Goal: Transaction & Acquisition: Purchase product/service

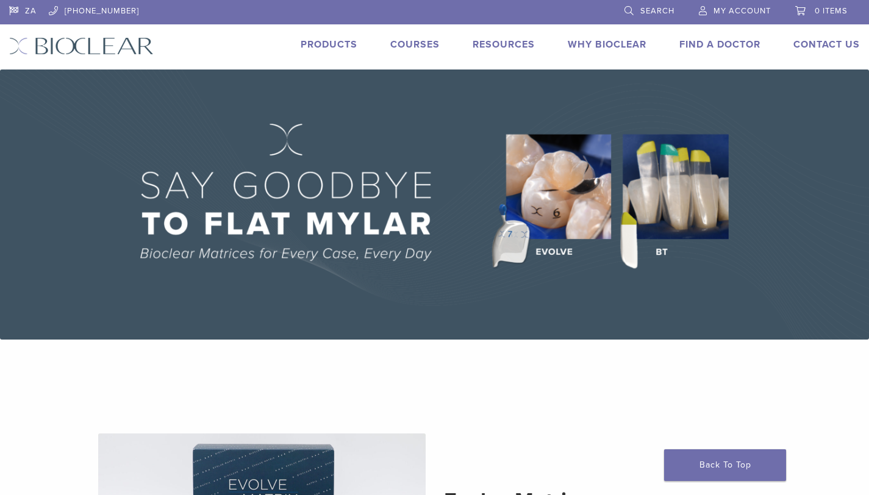
click at [329, 40] on link "Products" at bounding box center [329, 44] width 57 height 12
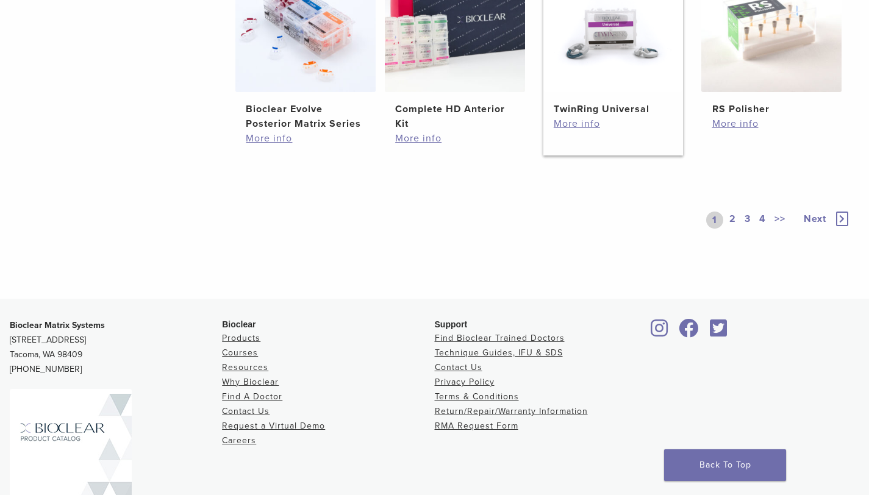
scroll to position [934, 0]
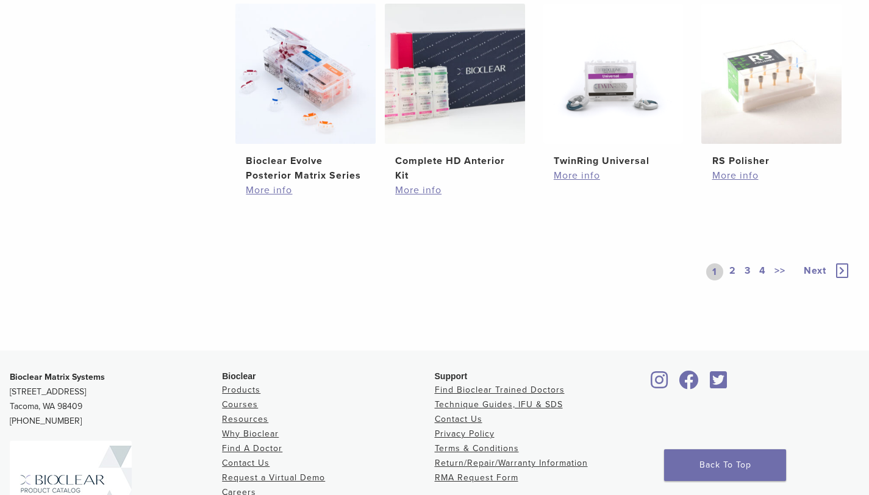
click at [731, 267] on link "2" at bounding box center [733, 271] width 12 height 17
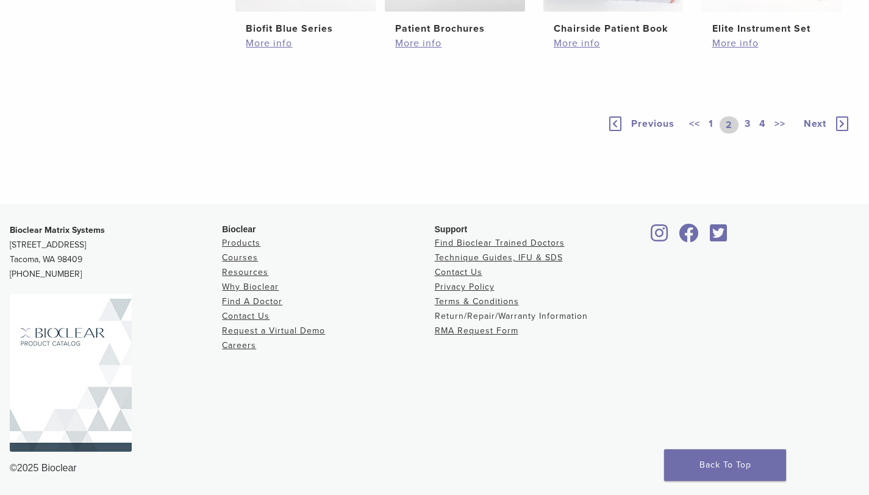
scroll to position [1065, 0]
click at [750, 126] on link "3" at bounding box center [747, 124] width 11 height 17
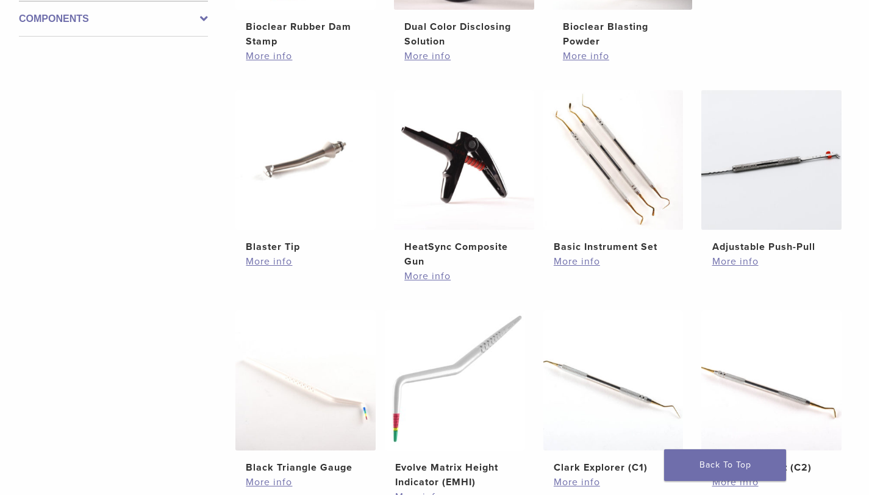
scroll to position [483, 0]
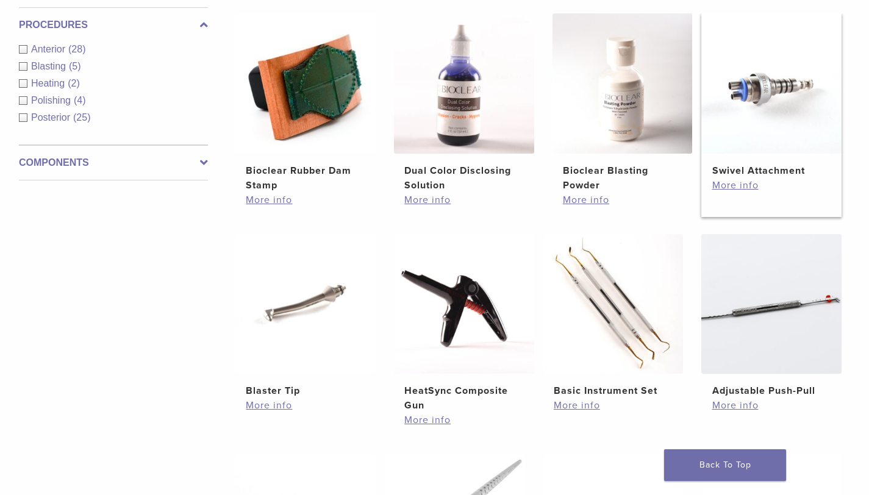
click at [778, 135] on img at bounding box center [771, 83] width 140 height 140
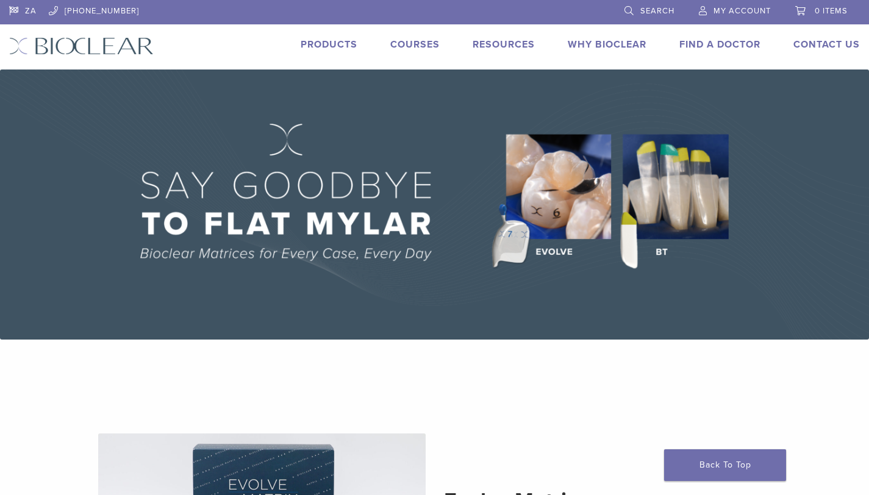
click at [334, 49] on link "Products" at bounding box center [329, 44] width 57 height 12
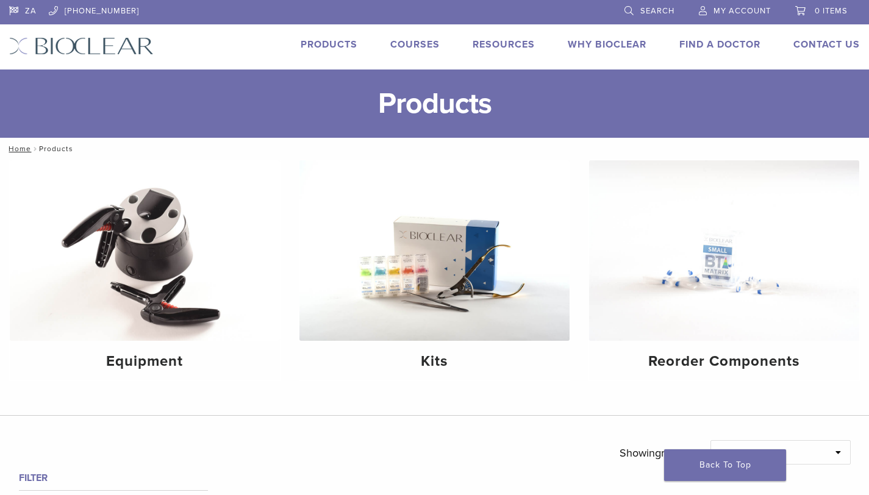
click at [411, 40] on link "Courses" at bounding box center [414, 44] width 49 height 12
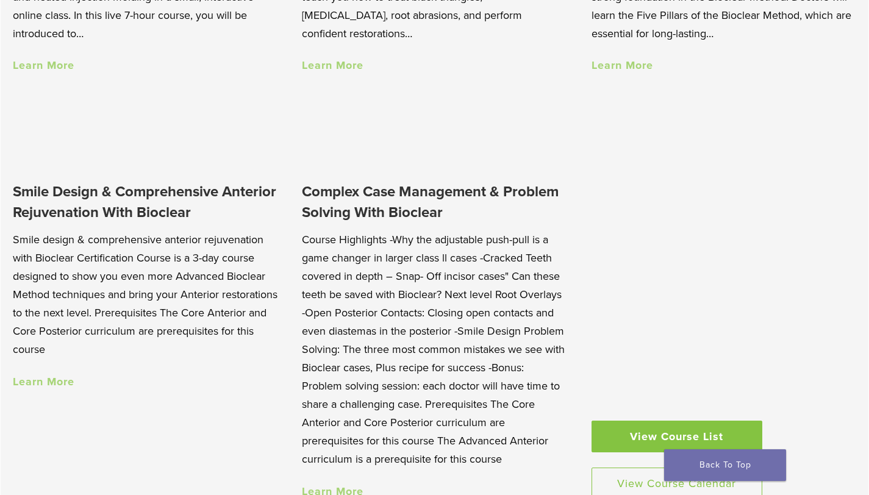
scroll to position [1020, 0]
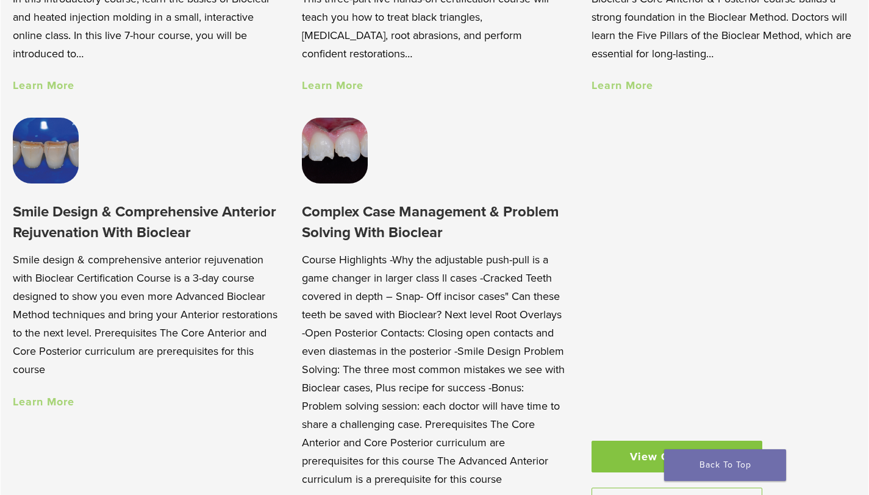
click at [349, 82] on link "Learn More" at bounding box center [333, 85] width 62 height 13
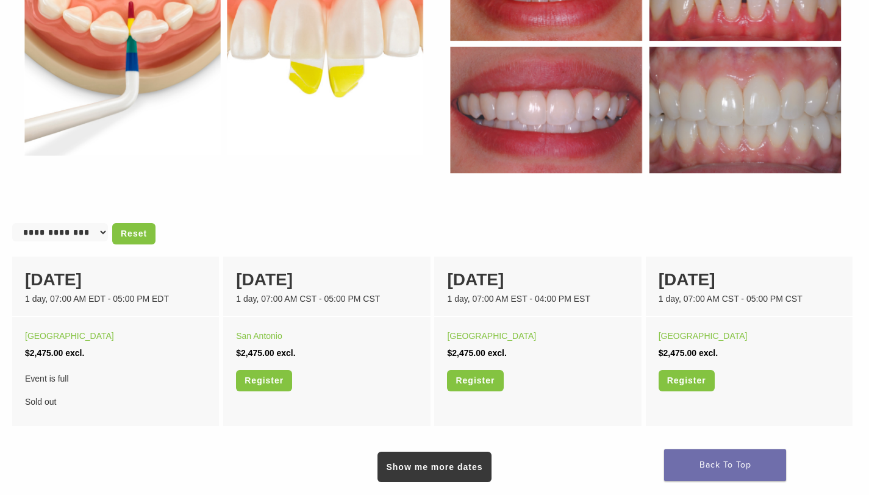
scroll to position [761, 0]
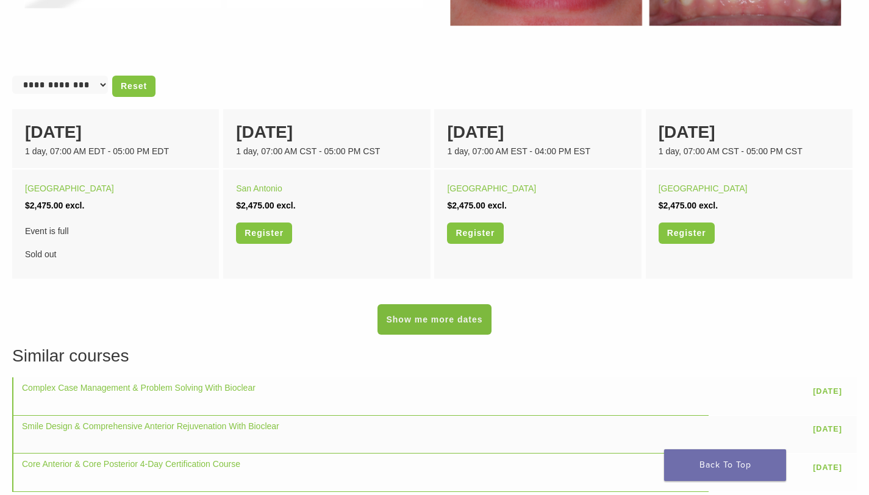
click at [434, 316] on link "Show me more dates" at bounding box center [434, 319] width 113 height 30
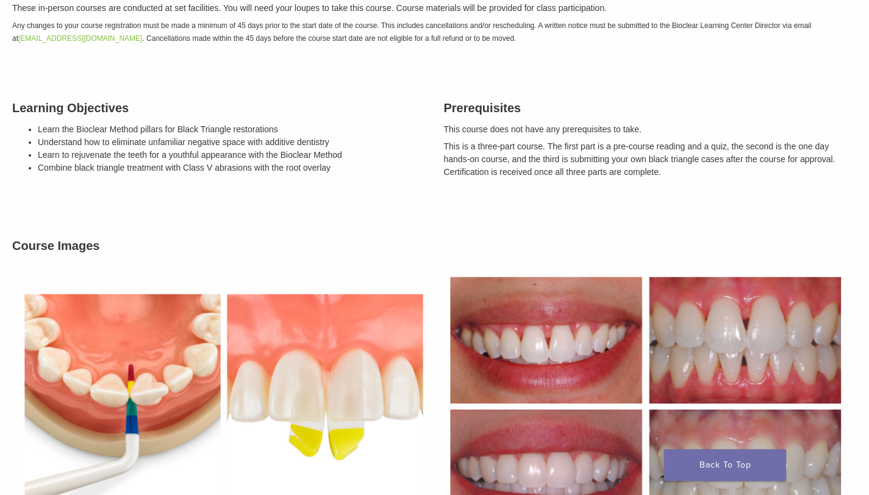
scroll to position [0, 0]
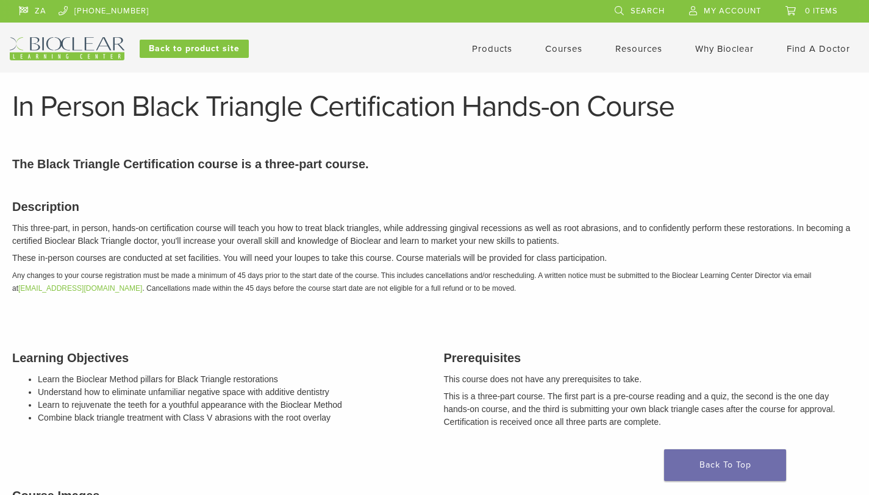
click at [490, 49] on link "Products" at bounding box center [492, 48] width 40 height 11
click at [486, 48] on link "Products" at bounding box center [492, 48] width 40 height 11
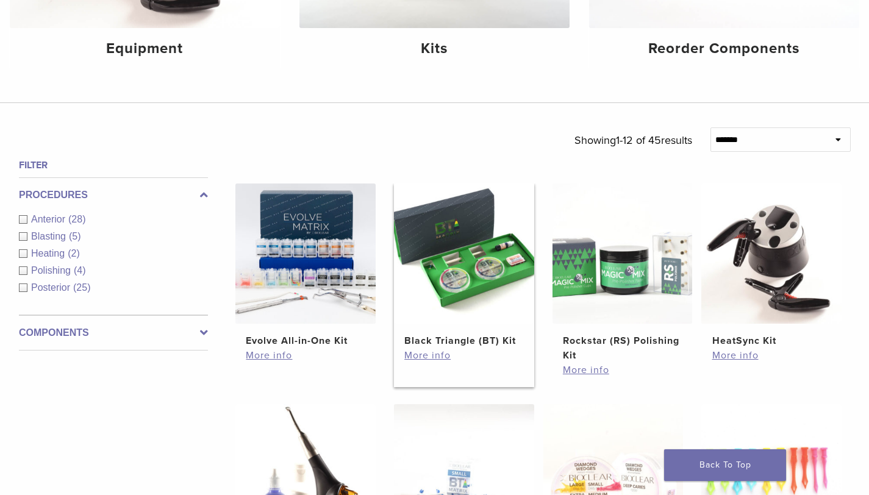
scroll to position [313, 0]
click at [468, 303] on img at bounding box center [464, 253] width 140 height 140
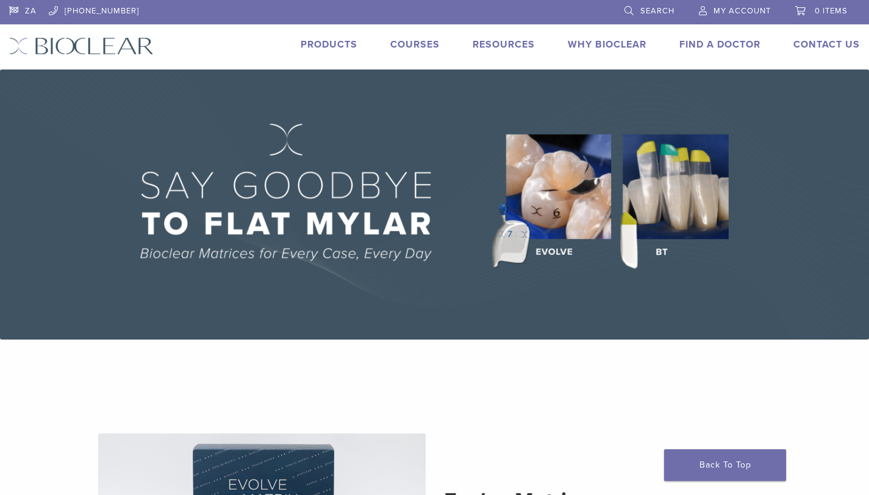
click at [316, 44] on link "Products" at bounding box center [329, 44] width 57 height 12
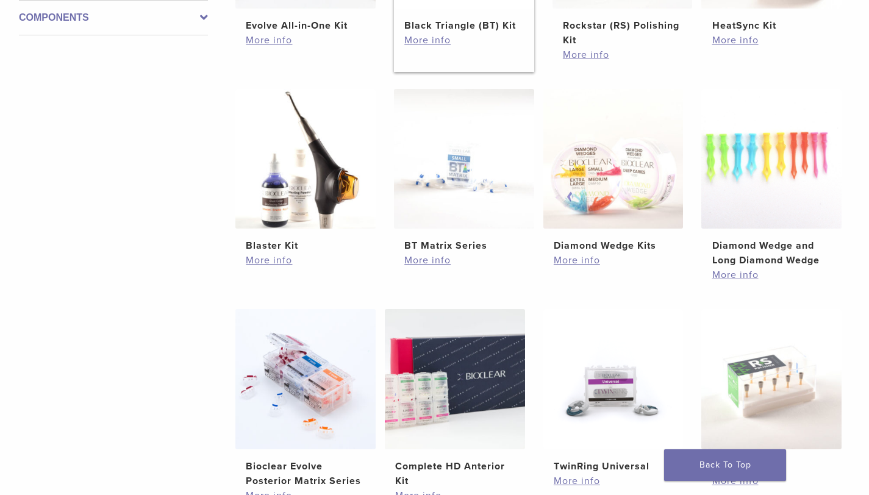
scroll to position [418, 0]
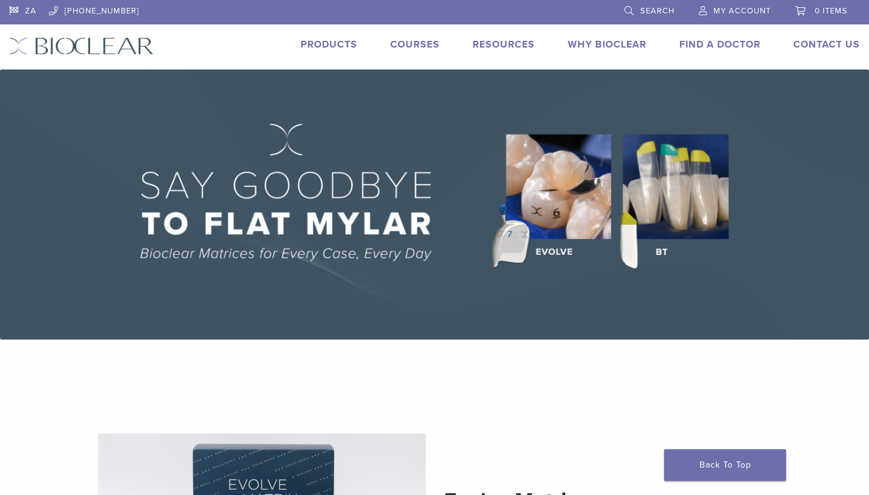
click at [333, 42] on link "Products" at bounding box center [329, 44] width 57 height 12
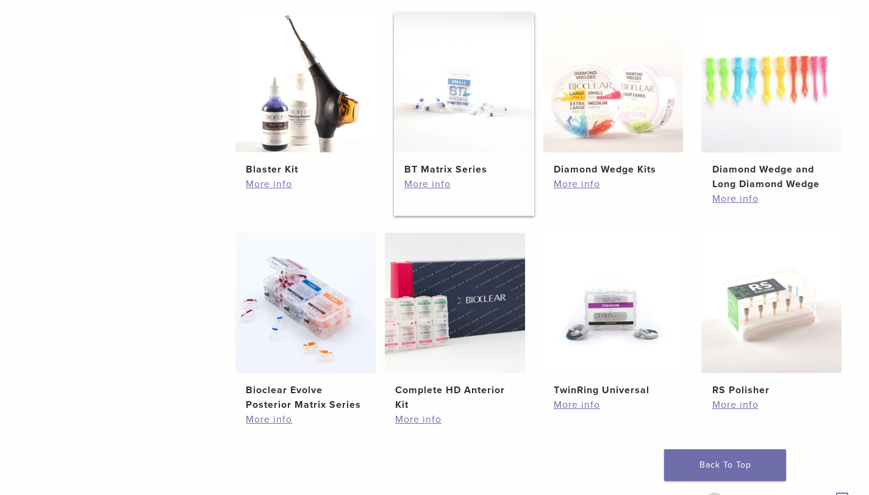
scroll to position [600, 0]
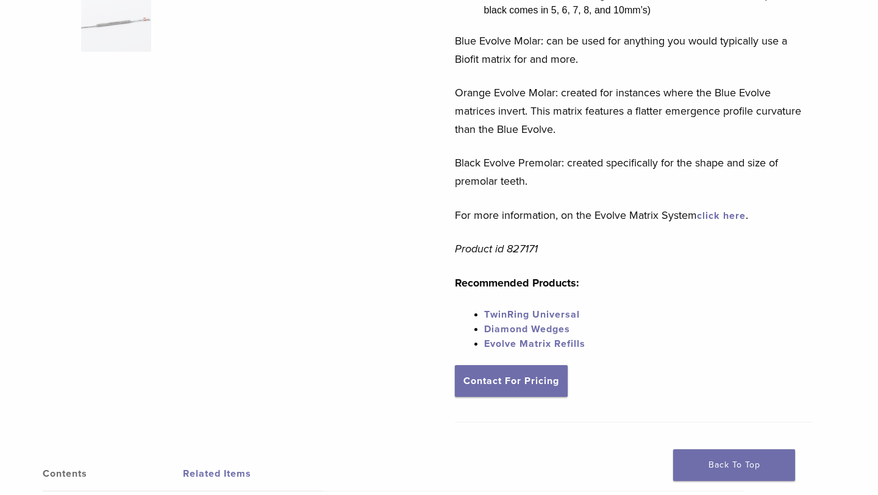
scroll to position [432, 0]
